Goal: Information Seeking & Learning: Understand process/instructions

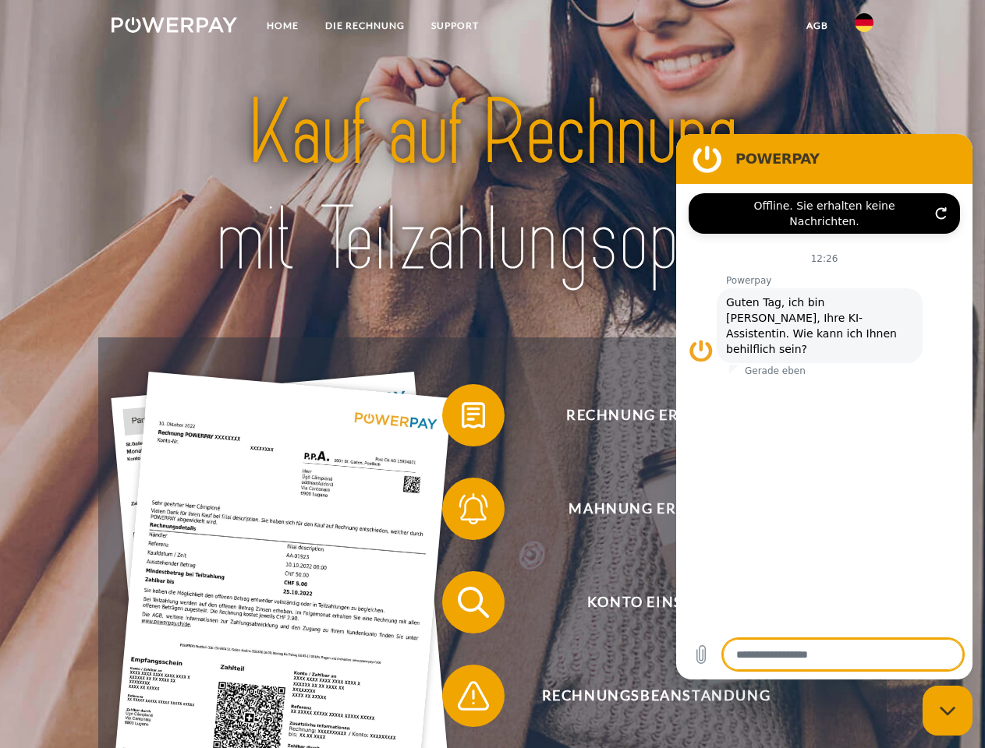
click at [174, 27] on img at bounding box center [174, 25] width 126 height 16
click at [864, 27] on img at bounding box center [863, 22] width 19 height 19
click at [816, 26] on link "agb" at bounding box center [817, 26] width 48 height 28
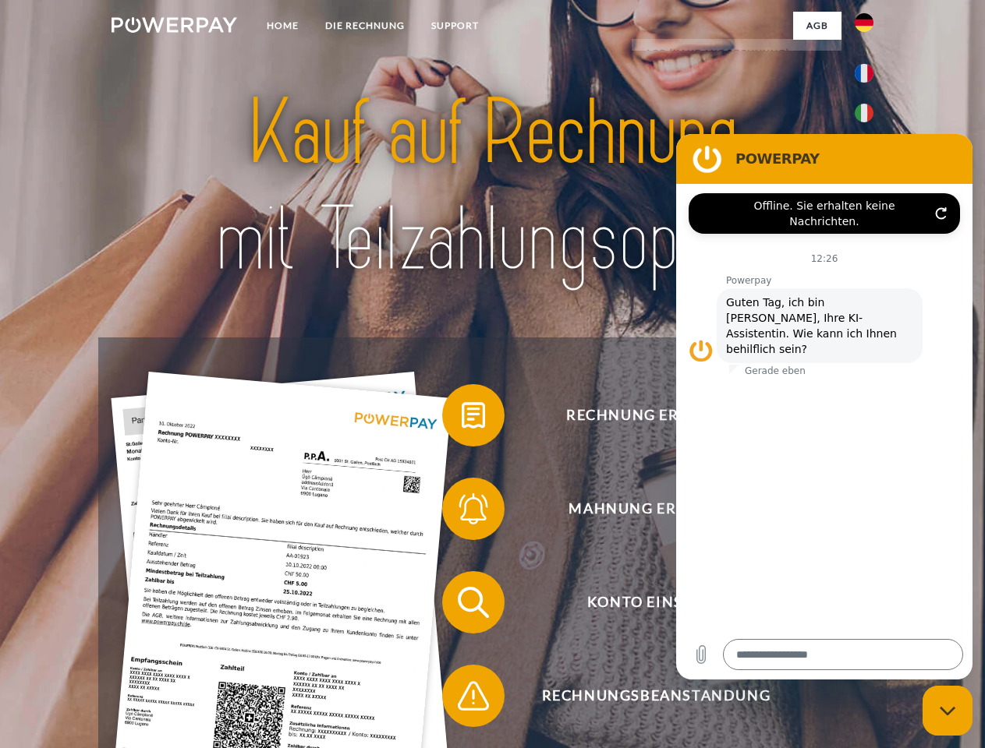
click at [461, 419] on span at bounding box center [450, 416] width 78 height 78
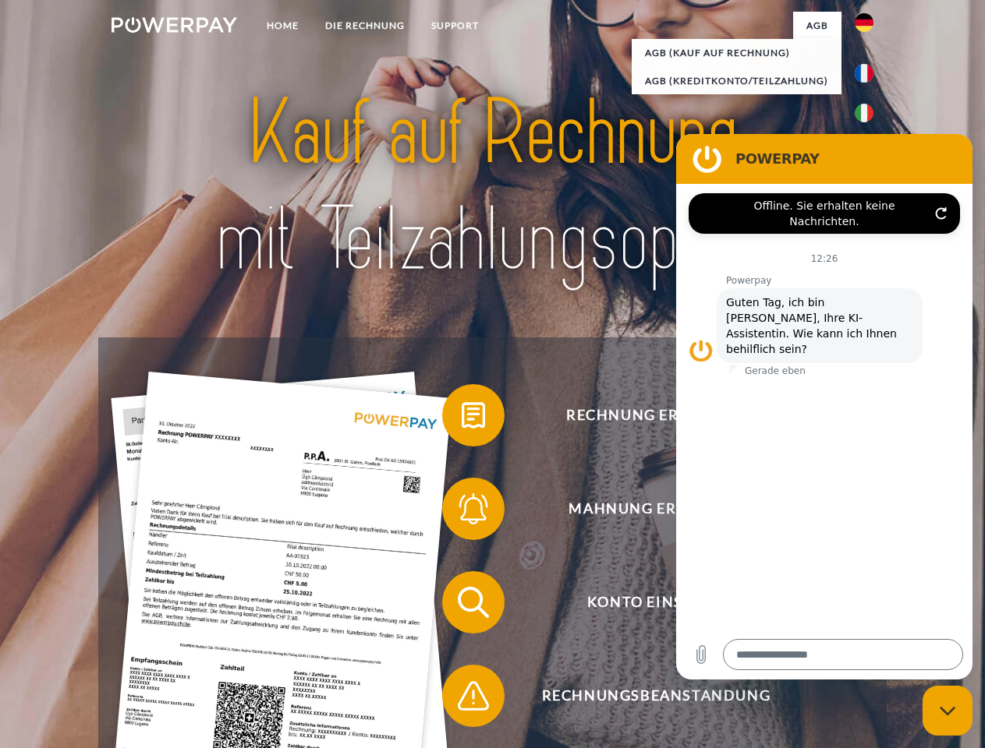
click at [461, 512] on span at bounding box center [450, 509] width 78 height 78
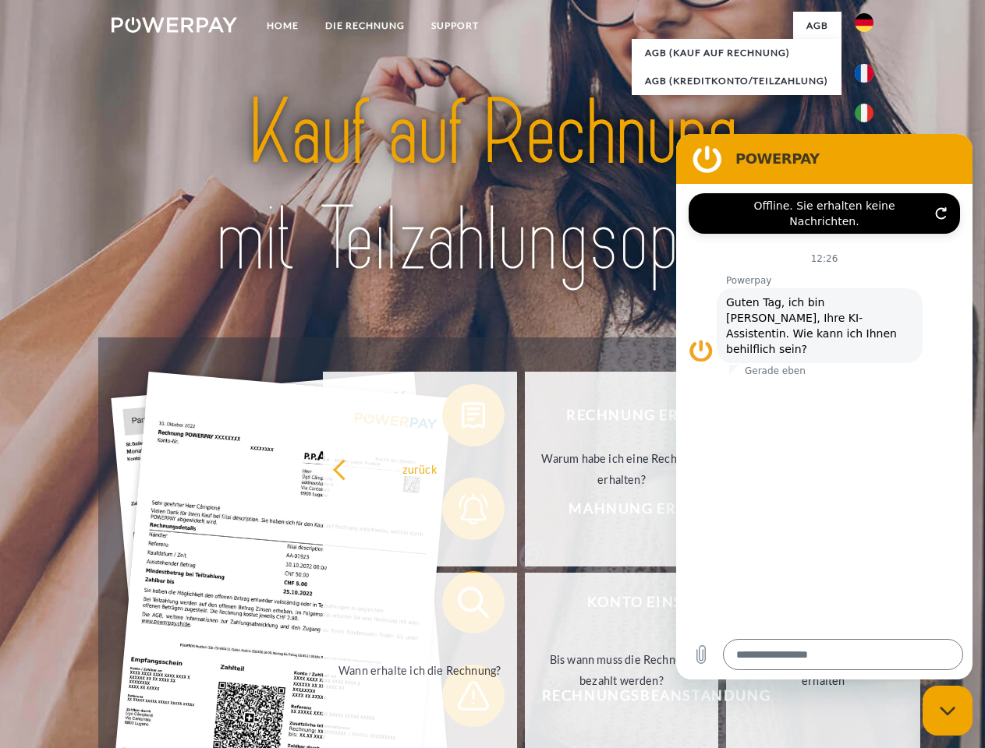
click at [525, 606] on link "Bis wann muss die Rechnung bezahlt werden?" at bounding box center [622, 670] width 194 height 195
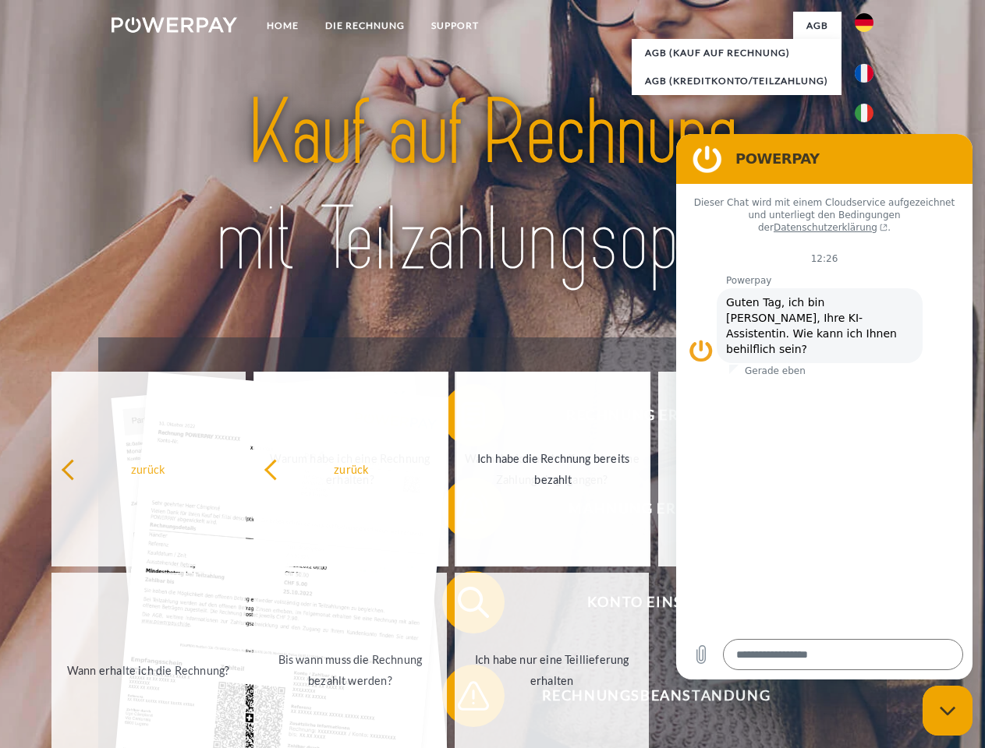
click at [461, 699] on span at bounding box center [450, 696] width 78 height 78
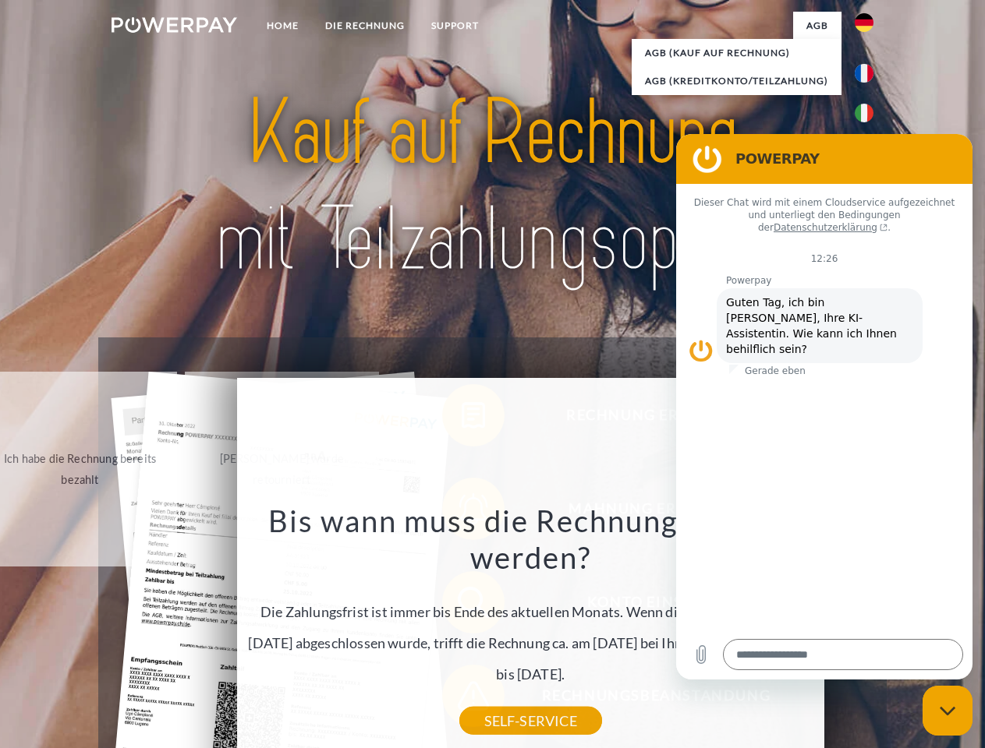
click at [947, 711] on icon "Messaging-Fenster schließen" at bounding box center [947, 711] width 16 height 10
type textarea "*"
